Goal: Information Seeking & Learning: Check status

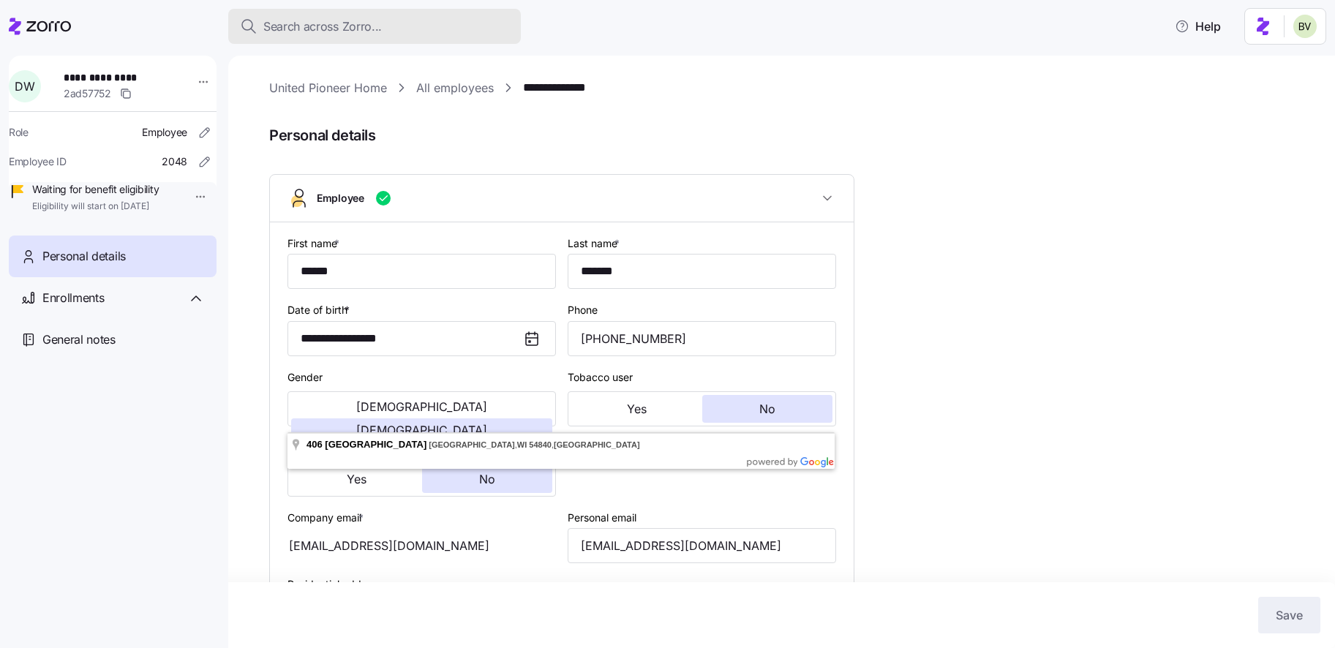
scroll to position [198, 0]
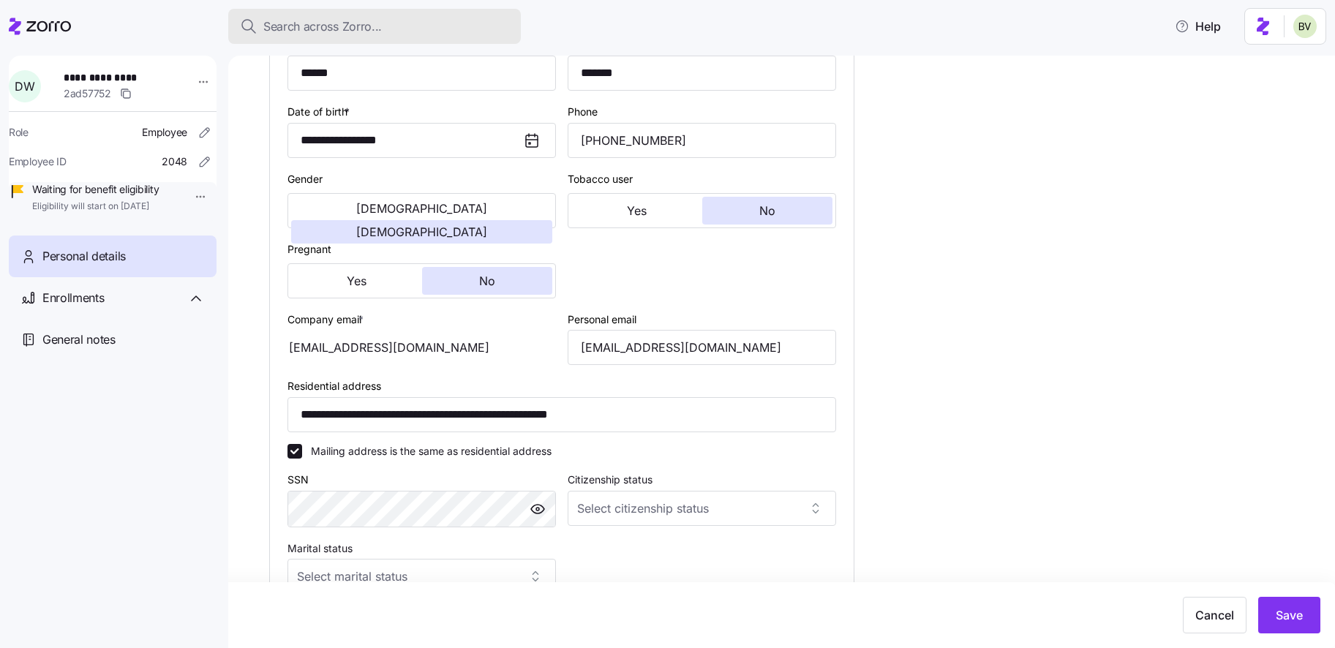
click at [337, 23] on span "Search across Zorro..." at bounding box center [322, 27] width 118 height 18
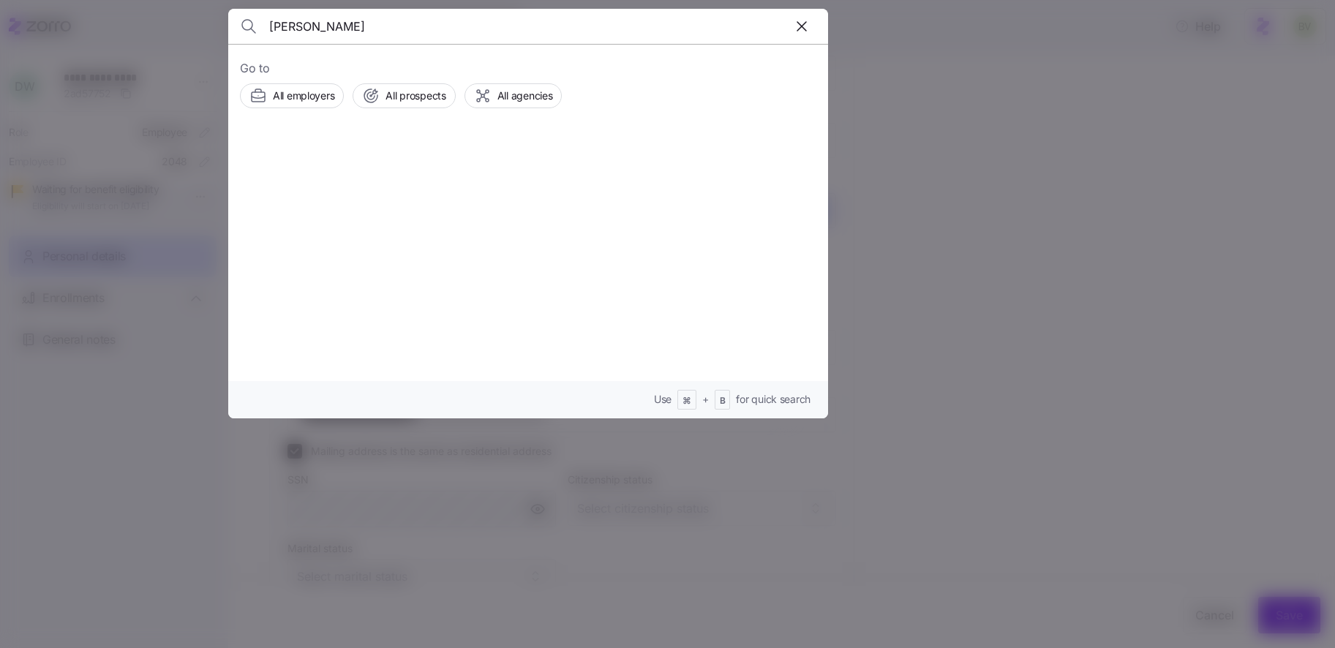
type input "[PERSON_NAME]"
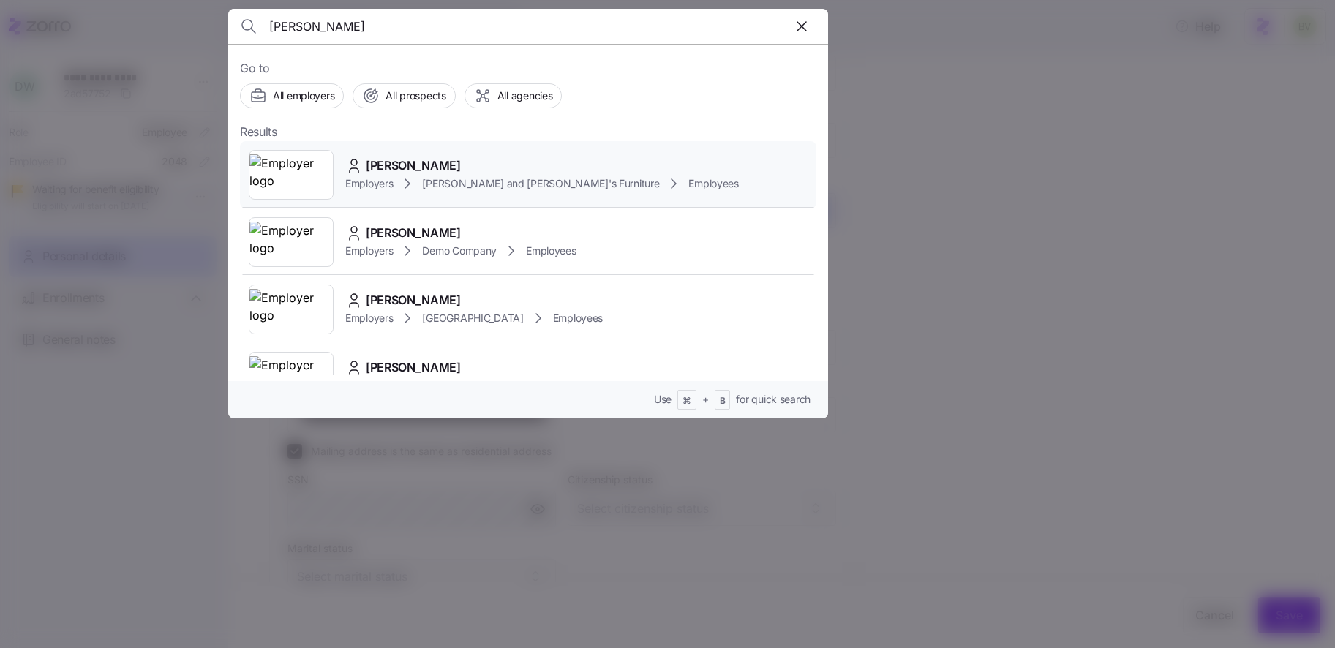
click at [314, 173] on img at bounding box center [290, 174] width 83 height 41
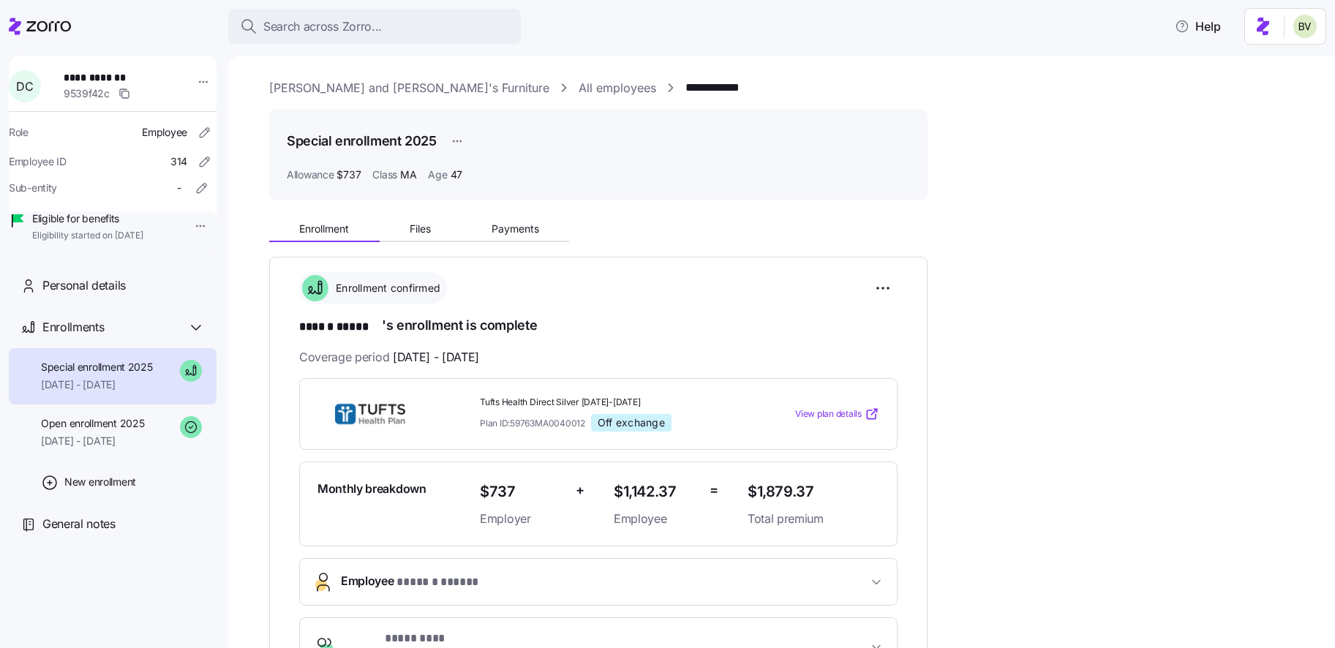
click at [517, 208] on div "**********" at bounding box center [791, 651] width 1045 height 1144
click at [516, 227] on span "Payments" at bounding box center [515, 229] width 48 height 10
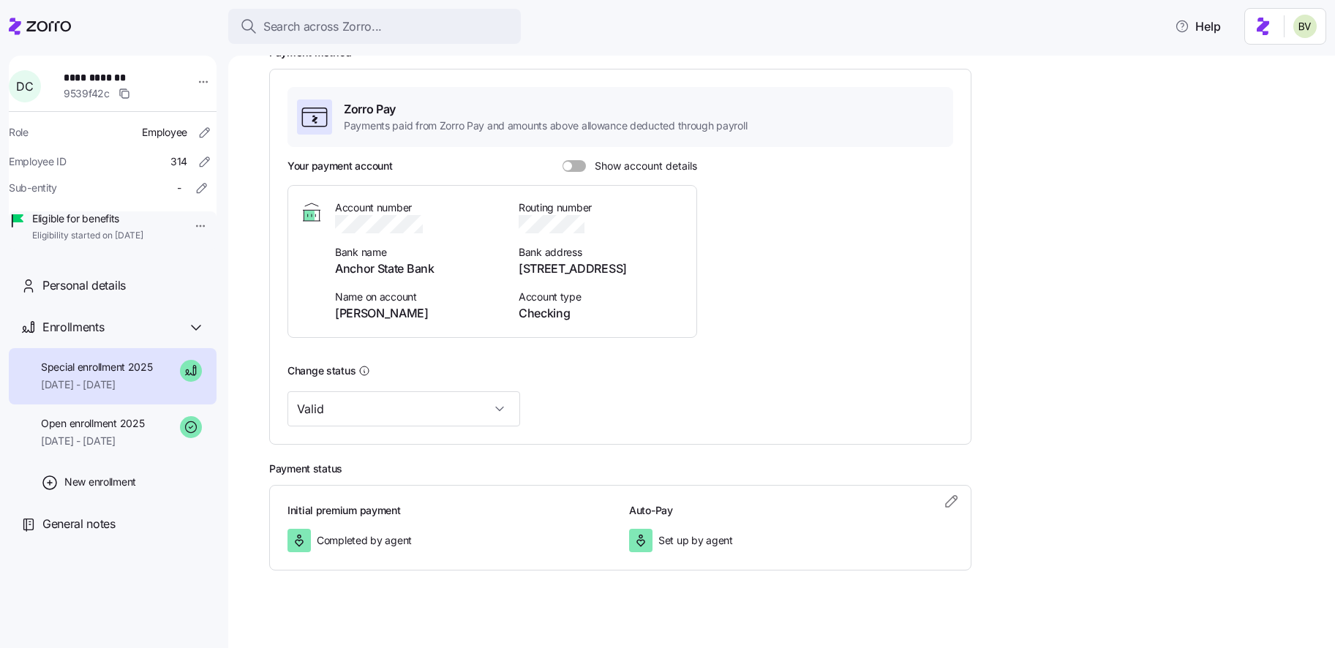
scroll to position [221, 0]
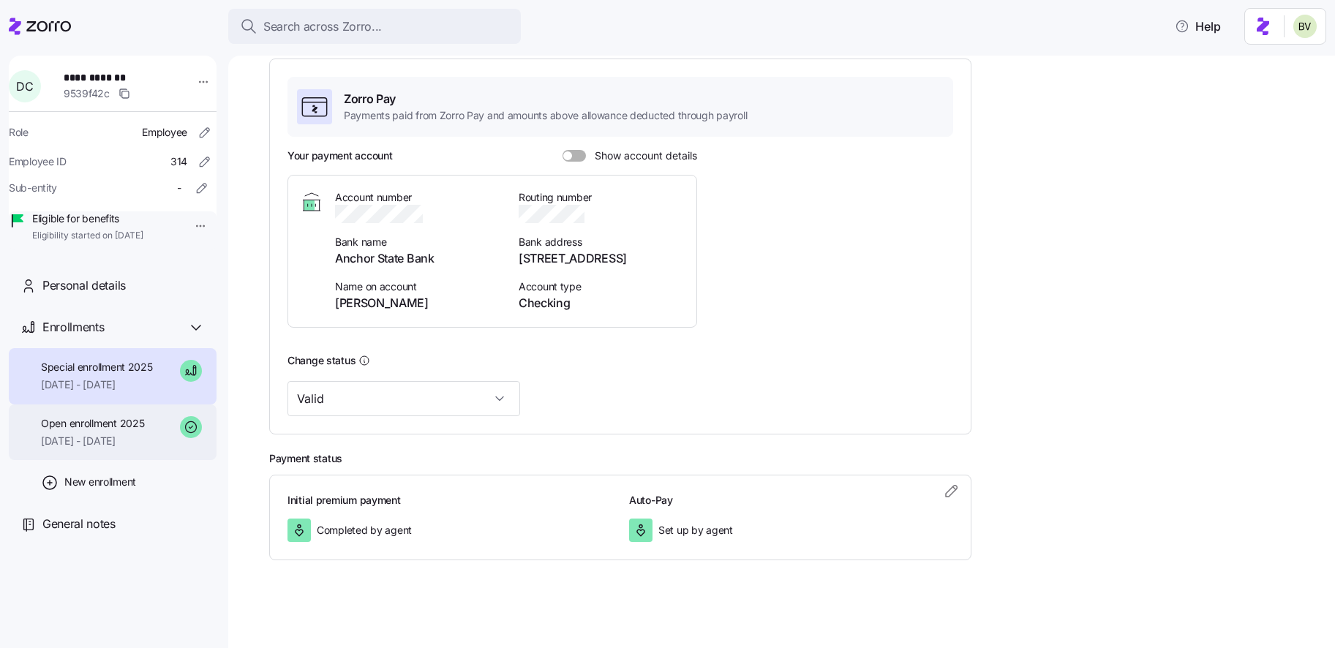
click at [132, 449] on div "Open enrollment 2025 08/01/2025 - 08/31/2025" at bounding box center [92, 432] width 103 height 33
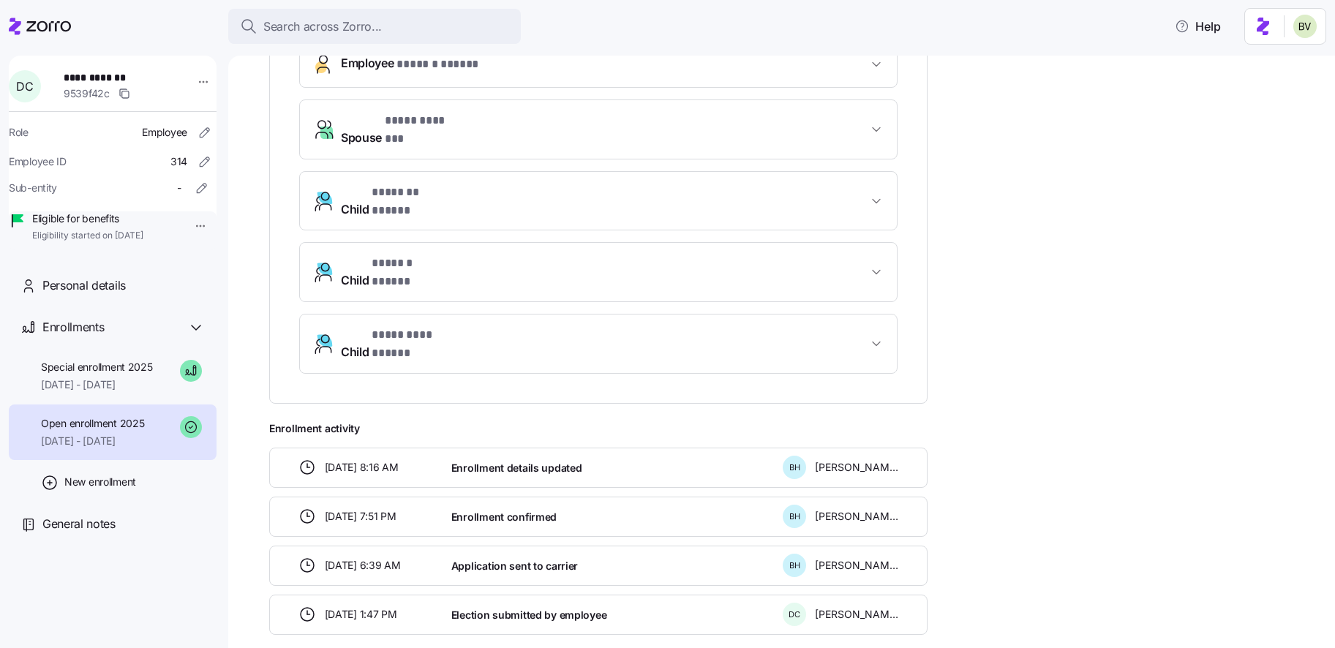
scroll to position [546, 0]
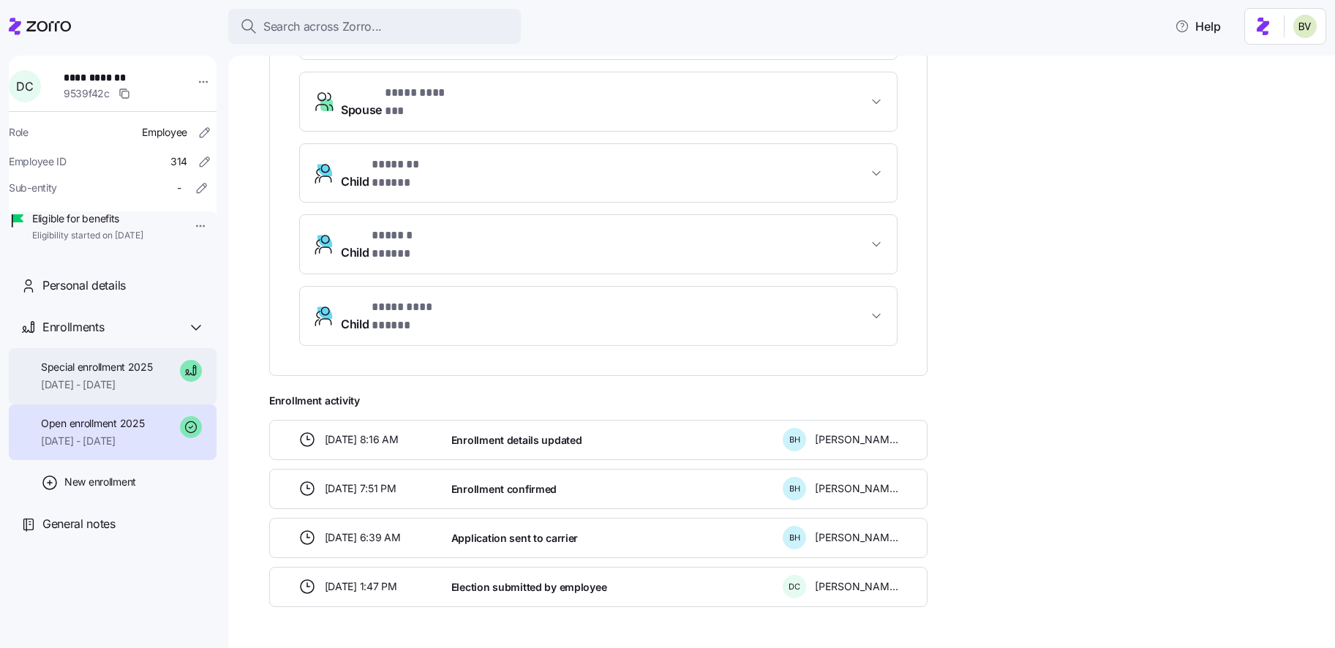
click at [152, 374] on span "Special enrollment 2025" at bounding box center [97, 367] width 112 height 15
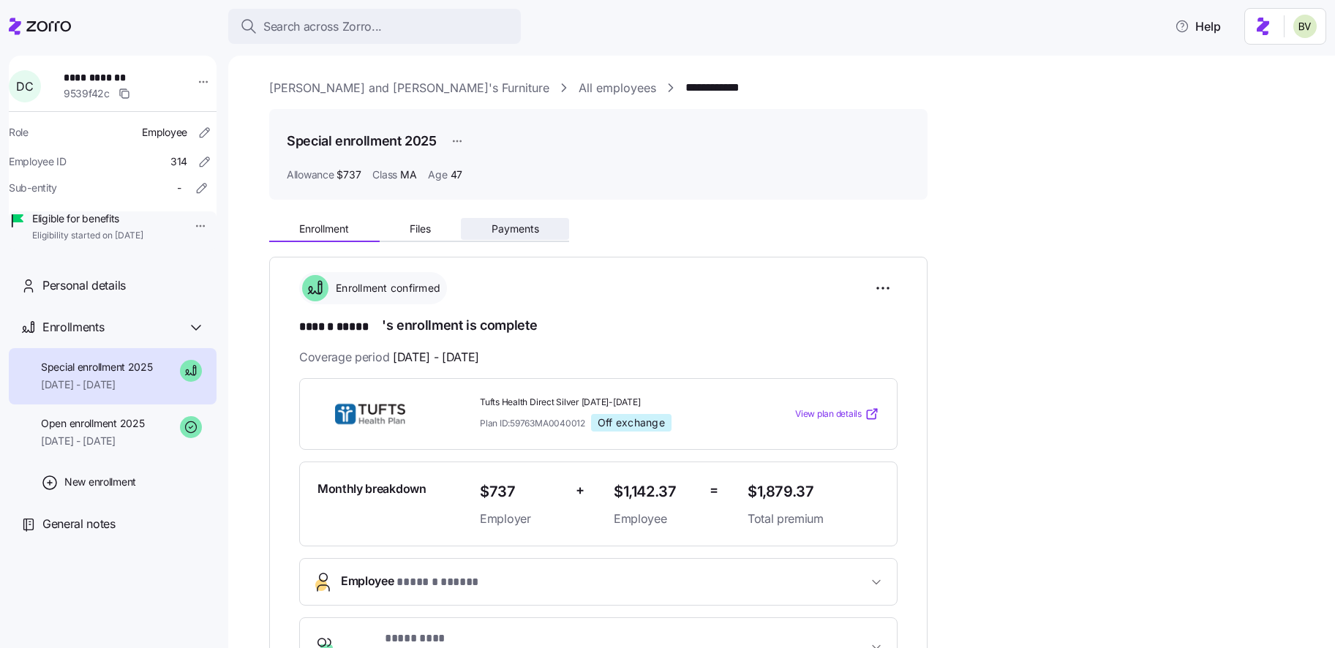
click at [503, 238] on button "Payments" at bounding box center [515, 229] width 108 height 22
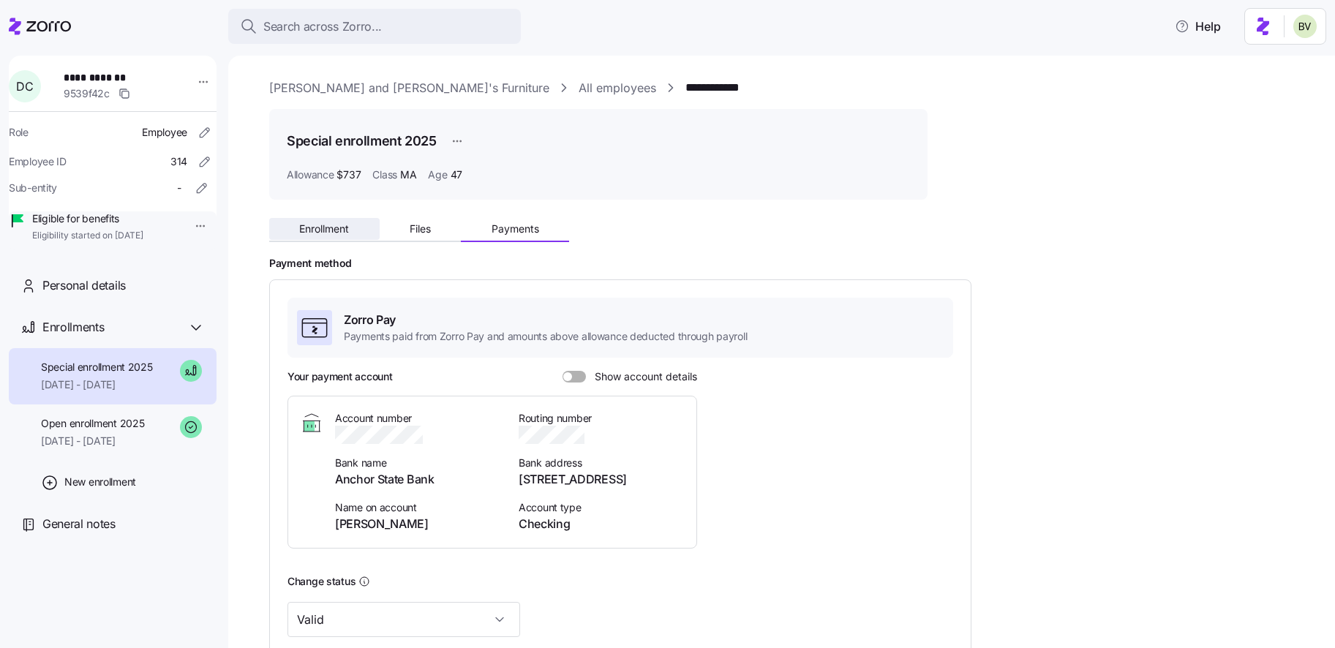
click at [303, 239] on button "Enrollment" at bounding box center [324, 229] width 110 height 22
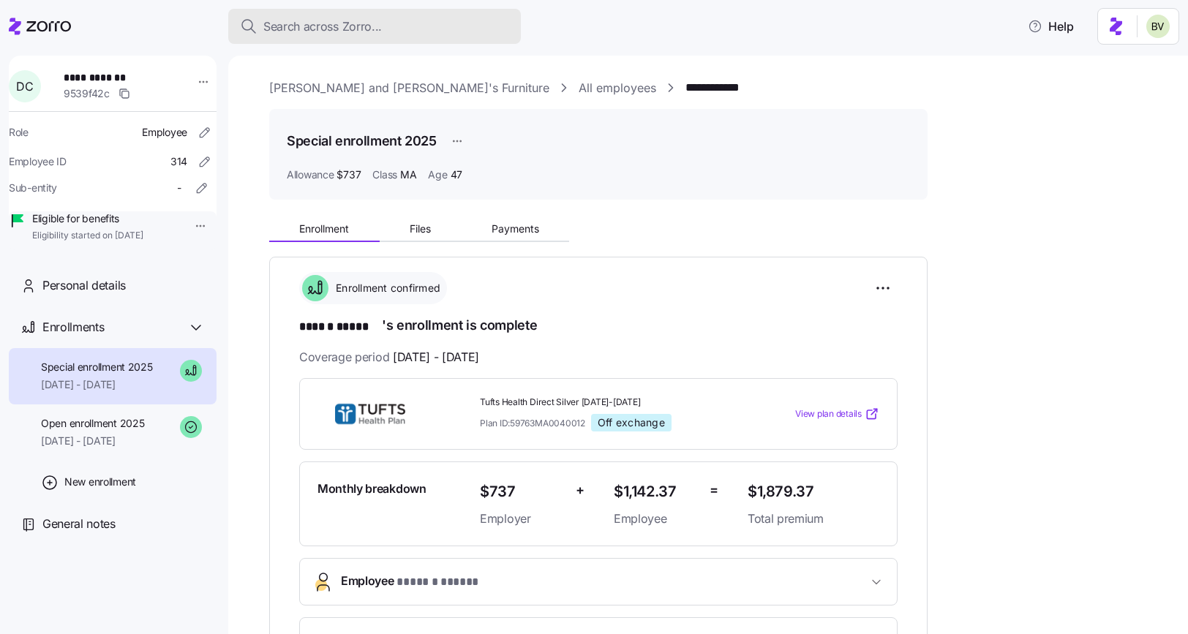
click at [332, 31] on span "Search across Zorro..." at bounding box center [322, 27] width 118 height 18
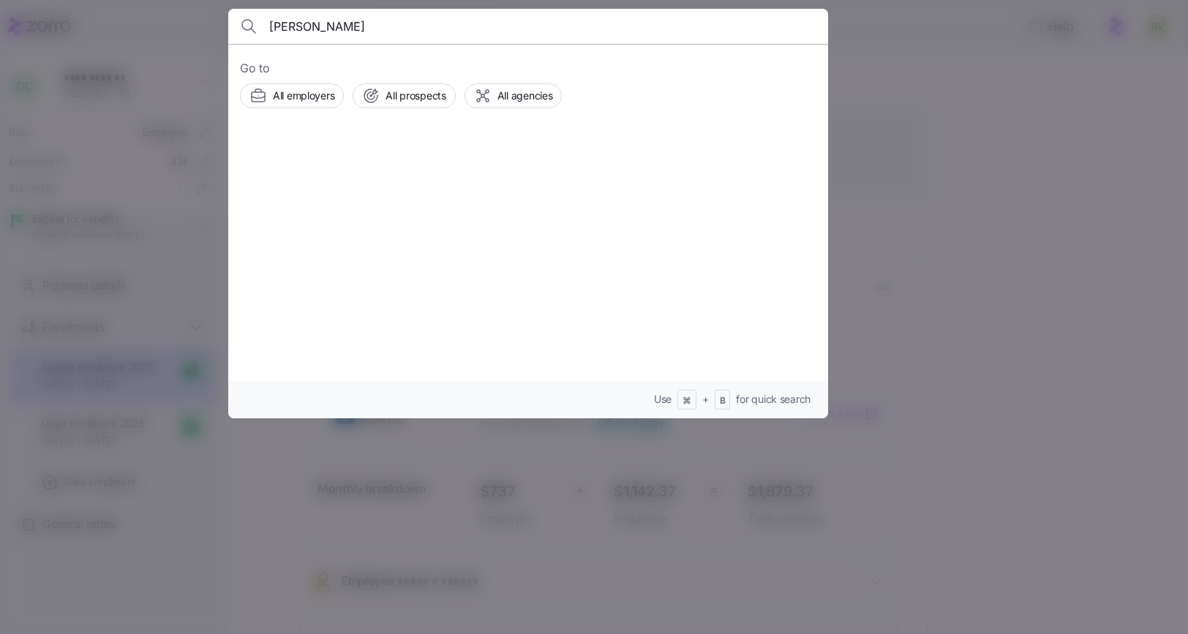
type input "JACOB WALSH"
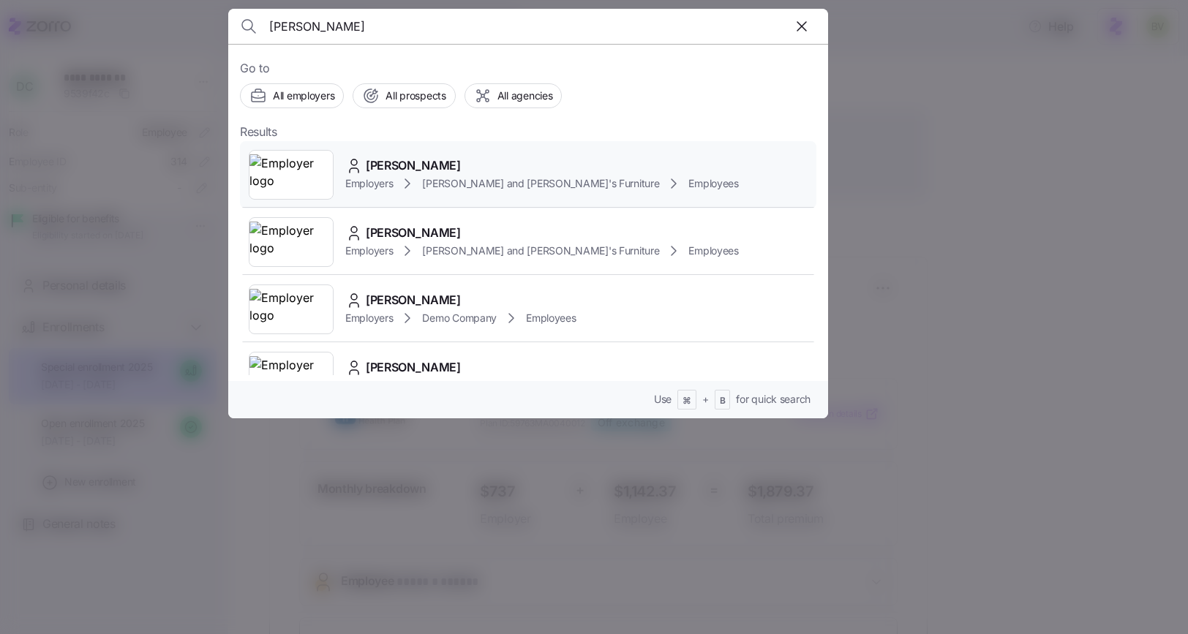
click at [306, 181] on img at bounding box center [290, 174] width 83 height 41
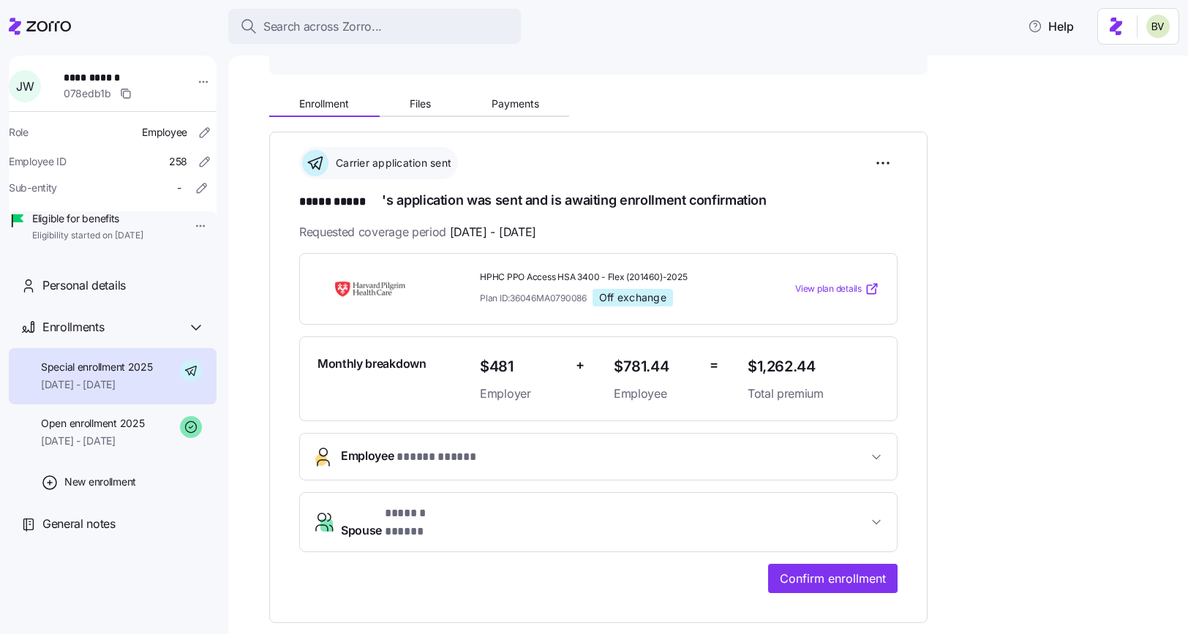
scroll to position [137, 0]
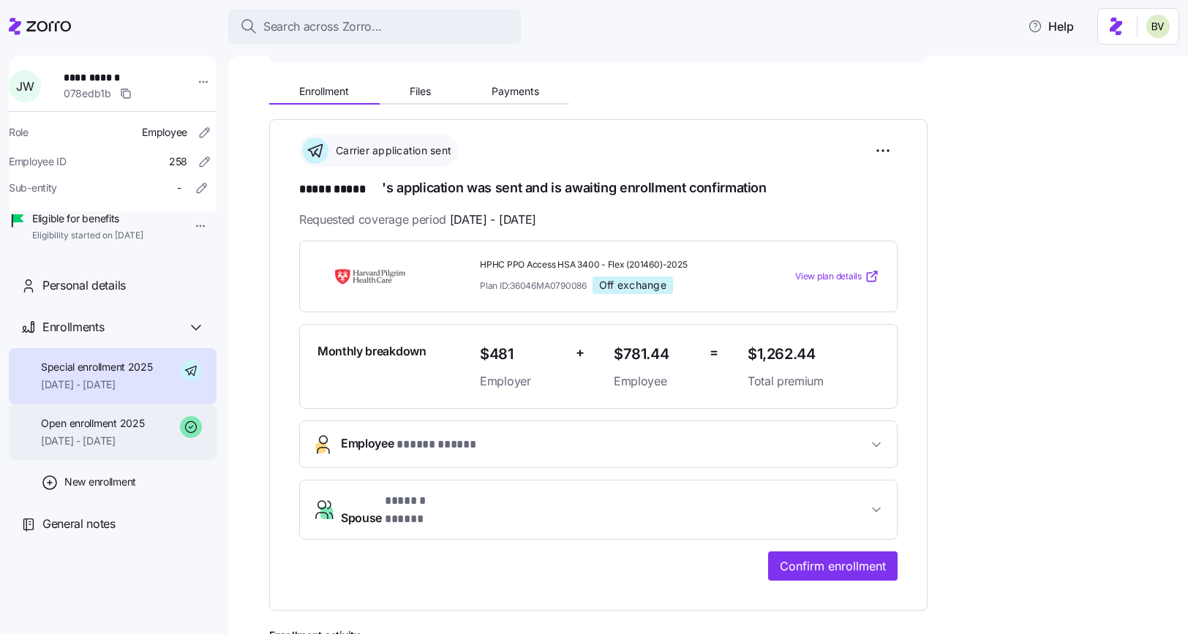
click at [95, 431] on span "Open enrollment 2025" at bounding box center [92, 423] width 103 height 15
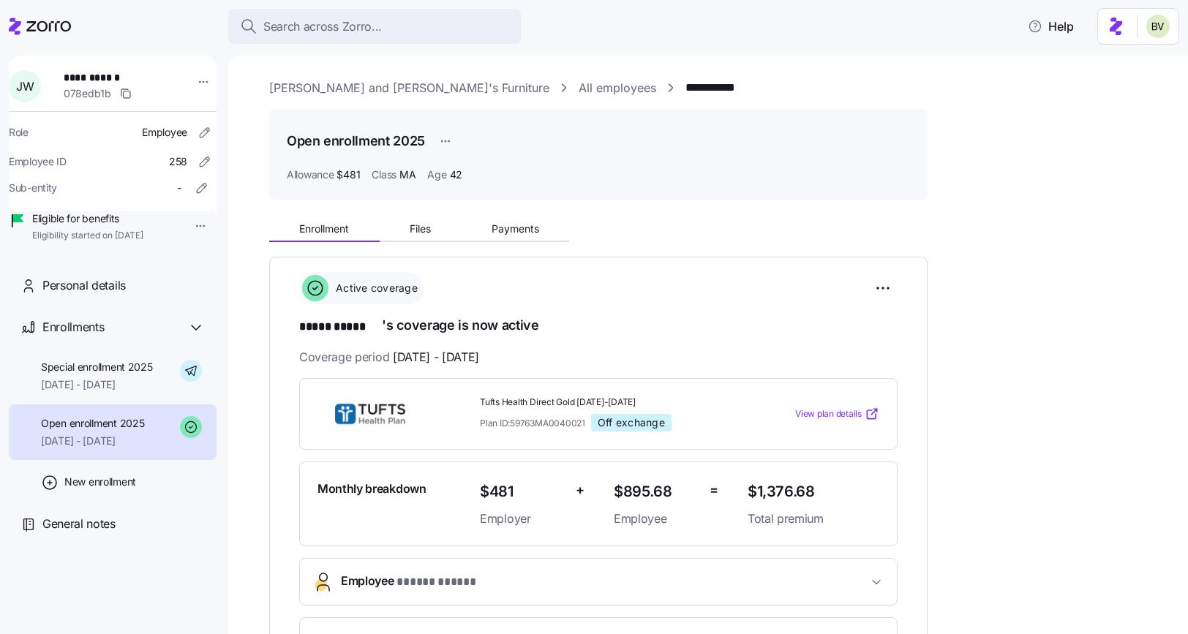
click at [102, 425] on div "Open enrollment 2025 08/01/2025 - 08/31/2025" at bounding box center [113, 432] width 208 height 56
click at [135, 374] on span "Special enrollment 2025" at bounding box center [97, 367] width 112 height 15
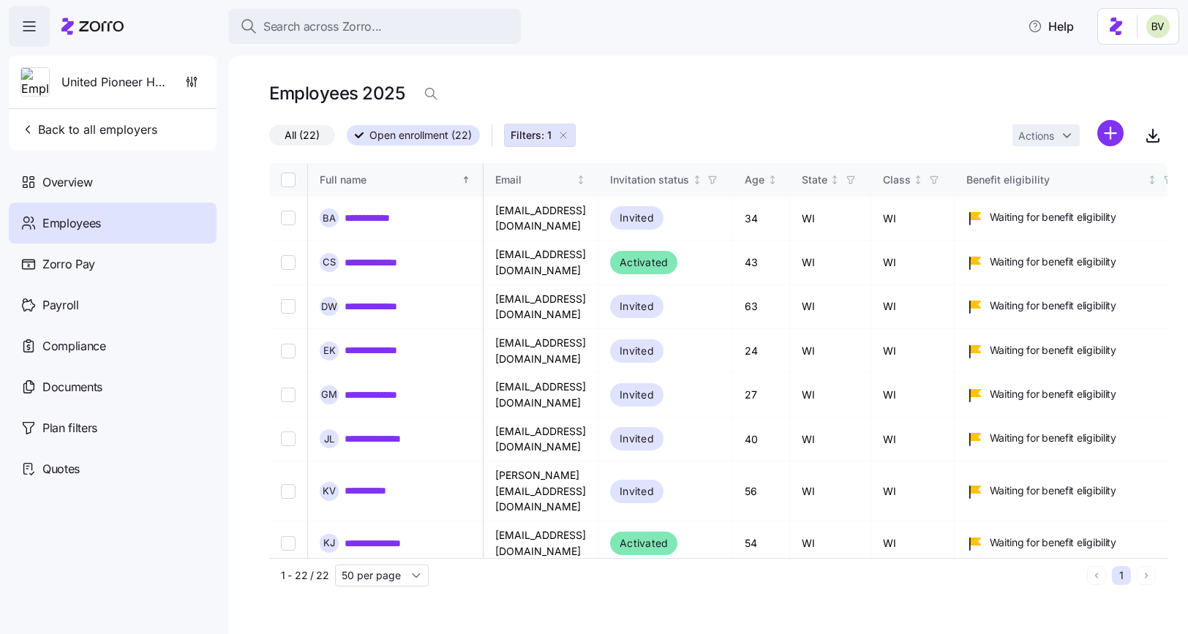
scroll to position [0, 140]
